Goal: Answer question/provide support: Answer question/provide support

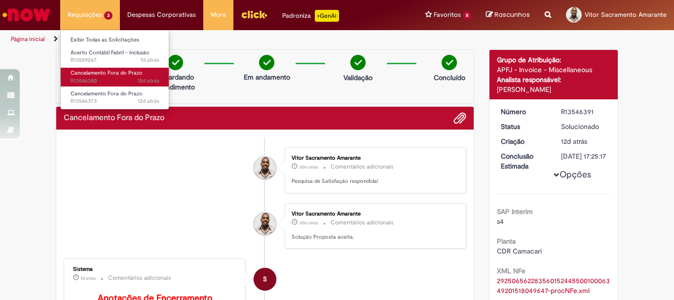
click at [131, 78] on span "12d atrás 12 dias atrás R13546380" at bounding box center [115, 81] width 89 height 8
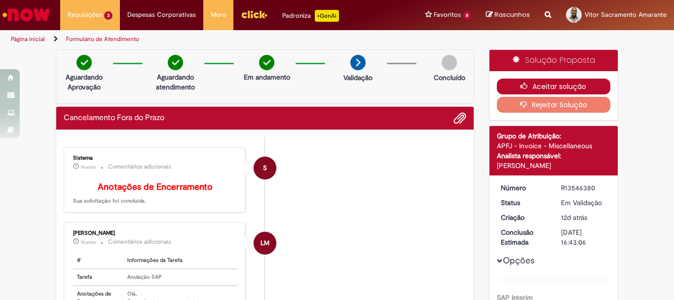
click at [555, 84] on button "Aceitar solução" at bounding box center [554, 86] width 114 height 16
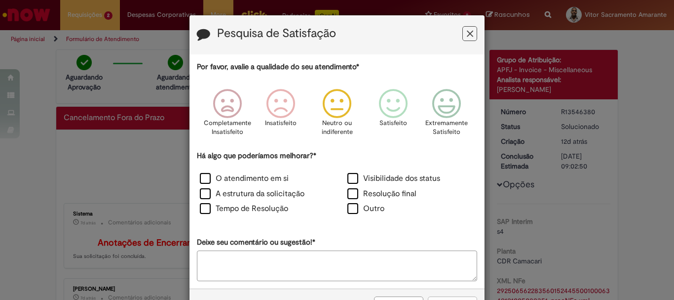
click at [335, 100] on icon "Feedback" at bounding box center [337, 104] width 37 height 30
click at [376, 190] on label "Resolução final" at bounding box center [381, 193] width 69 height 11
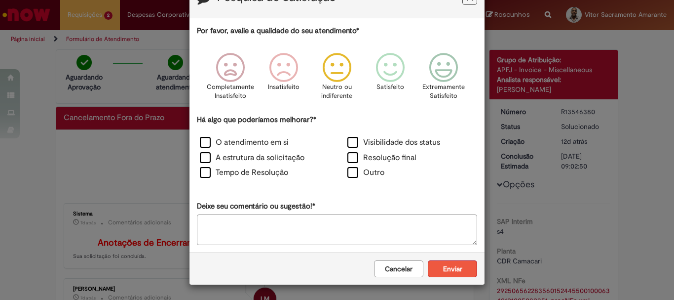
click at [458, 268] on button "Enviar" at bounding box center [452, 268] width 49 height 17
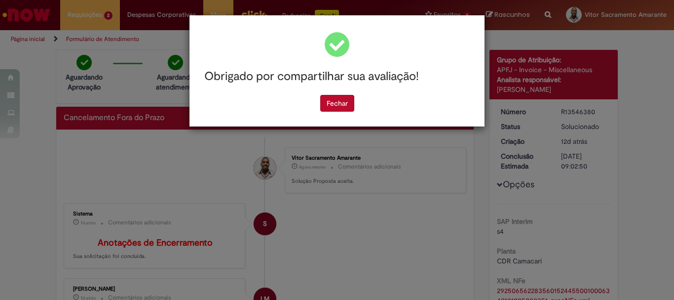
scroll to position [0, 0]
click at [342, 104] on button "Fechar" at bounding box center [337, 103] width 34 height 17
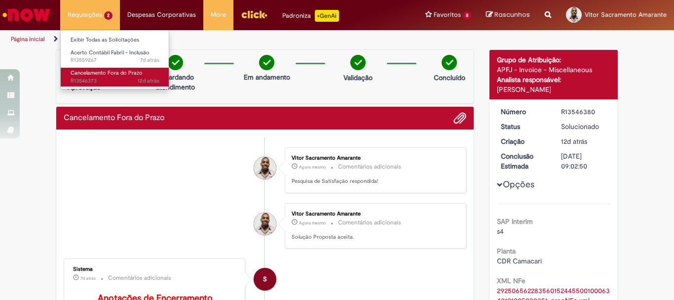
click at [107, 76] on span "Cancelamento Fora do Prazo" at bounding box center [107, 72] width 72 height 7
click at [105, 75] on span "Cancelamento Fora do Prazo" at bounding box center [107, 72] width 72 height 7
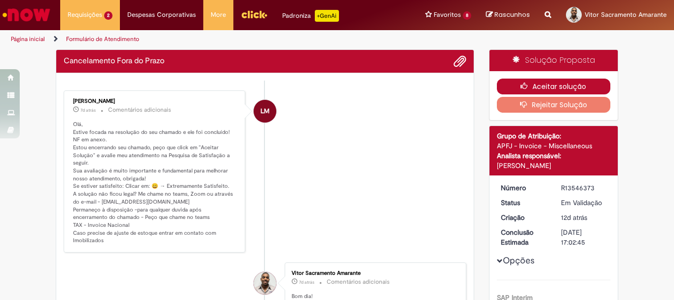
click at [534, 83] on button "Aceitar solução" at bounding box center [554, 86] width 114 height 16
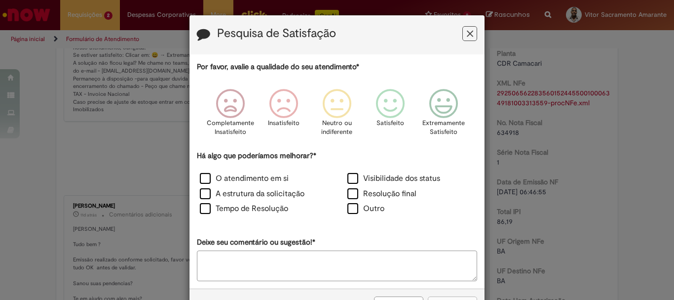
scroll to position [99, 0]
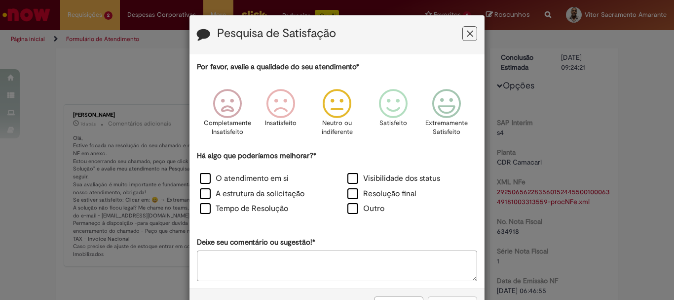
click at [338, 105] on icon "Feedback" at bounding box center [337, 104] width 37 height 30
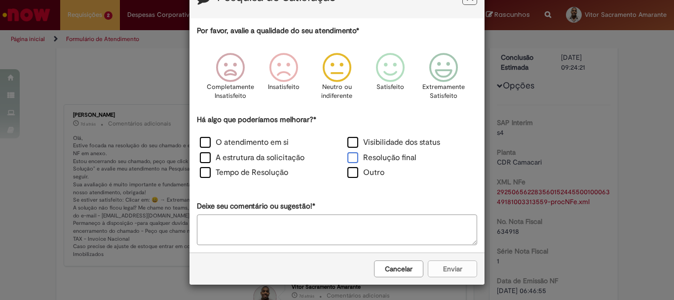
click at [380, 155] on label "Resolução final" at bounding box center [381, 157] width 69 height 11
click at [456, 266] on button "Enviar" at bounding box center [452, 268] width 49 height 17
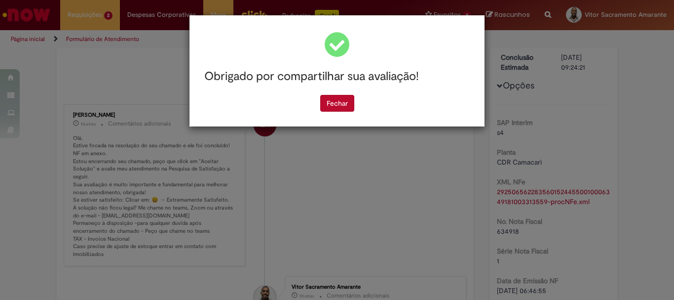
scroll to position [0, 0]
click at [352, 110] on button "Fechar" at bounding box center [337, 103] width 34 height 17
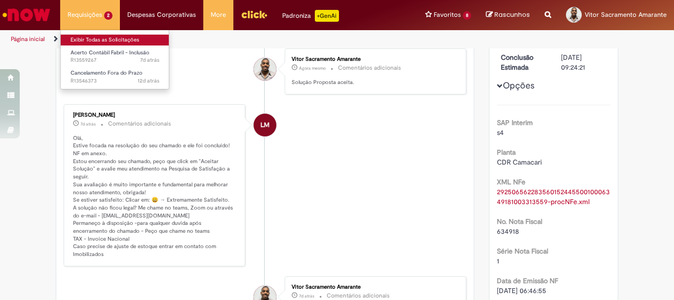
click at [114, 41] on link "Exibir Todas as Solicitações" at bounding box center [115, 40] width 109 height 11
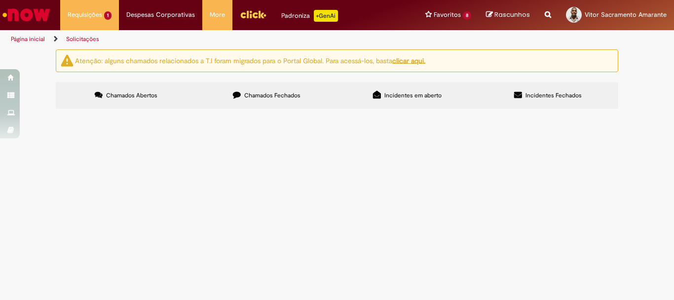
click at [0, 0] on span "Em Validação" at bounding box center [0, 0] width 0 height 0
click at [0, 0] on span "Acerto Contábil Fabril - Inclusão" at bounding box center [0, 0] width 0 height 0
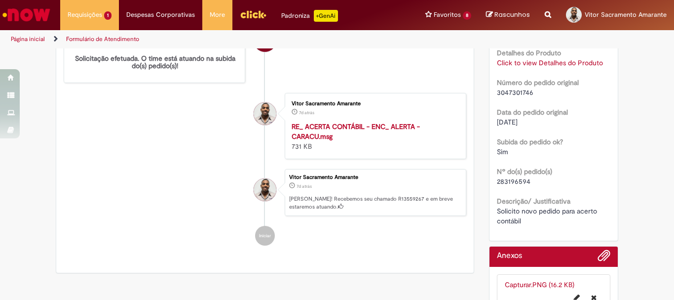
scroll to position [353, 0]
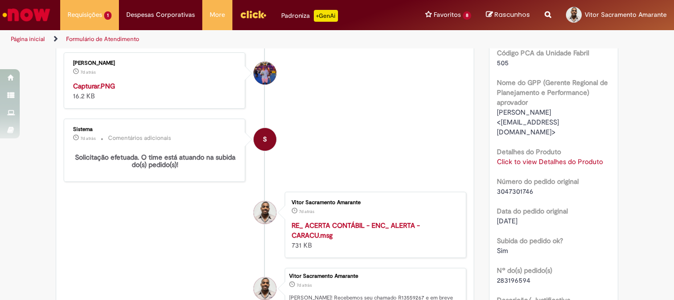
click at [529, 164] on link "Click to view Detalhes do Produto" at bounding box center [550, 161] width 106 height 9
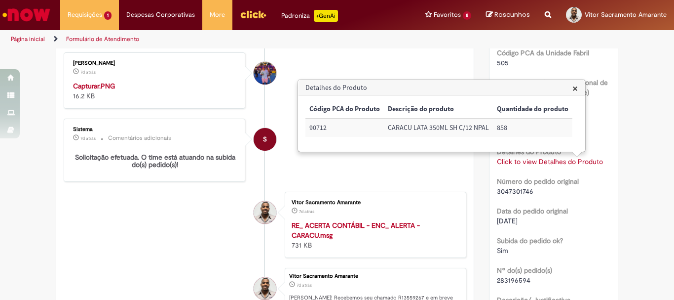
click at [424, 182] on li "S Sistema 7d atrás 7 dias atrás Comentários adicionais Solicitação efetuada. O …" at bounding box center [265, 149] width 403 height 63
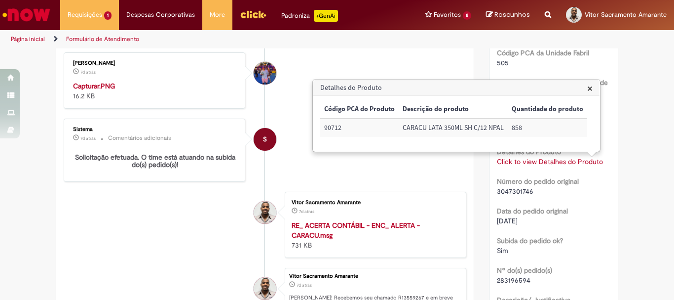
scroll to position [304, 0]
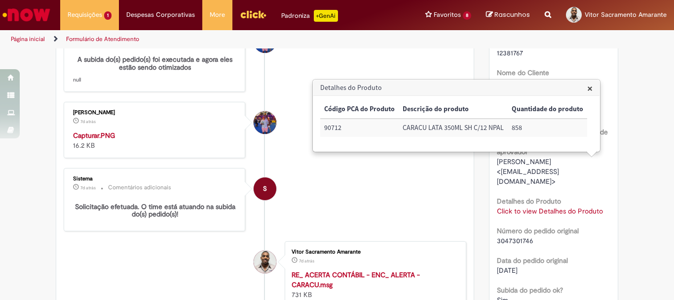
click at [588, 88] on span "×" at bounding box center [589, 87] width 5 height 13
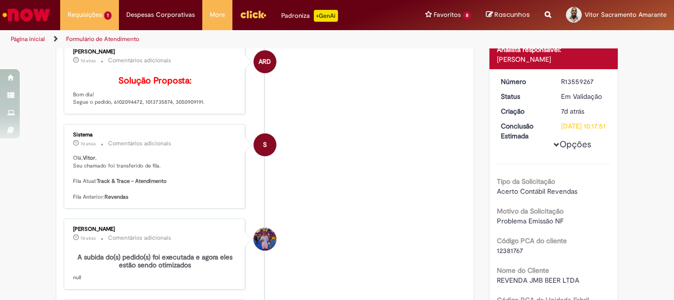
scroll to position [57, 0]
